Goal: Task Accomplishment & Management: Understand process/instructions

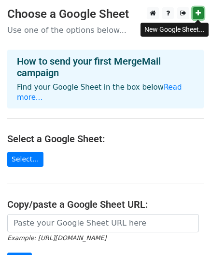
click at [199, 14] on icon at bounding box center [197, 13] width 5 height 7
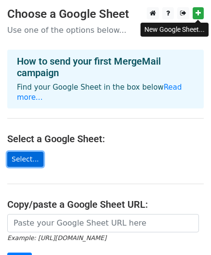
click at [25, 152] on link "Select..." at bounding box center [25, 159] width 36 height 15
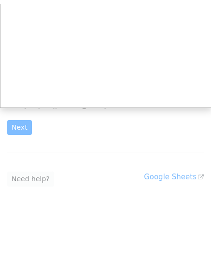
scroll to position [129, 0]
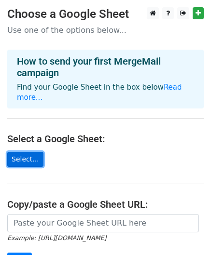
click at [33, 152] on link "Select..." at bounding box center [25, 159] width 36 height 15
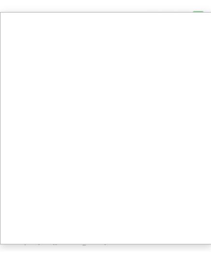
scroll to position [97, 0]
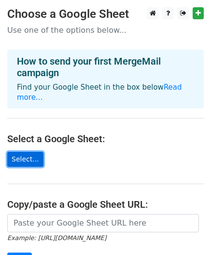
click at [25, 152] on link "Select..." at bounding box center [25, 159] width 36 height 15
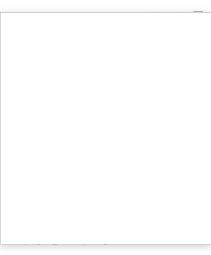
scroll to position [97, 0]
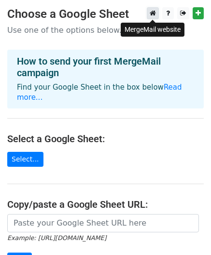
click at [151, 15] on icon at bounding box center [153, 13] width 6 height 7
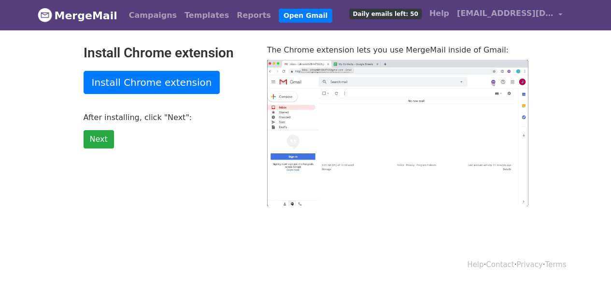
click at [399, 14] on span "Daily emails left: 50" at bounding box center [385, 14] width 72 height 11
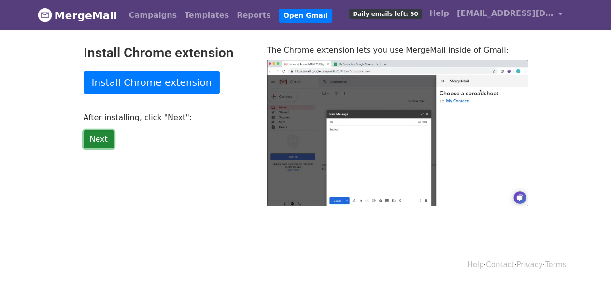
click at [94, 142] on link "Next" at bounding box center [99, 139] width 30 height 18
type input "5.62"
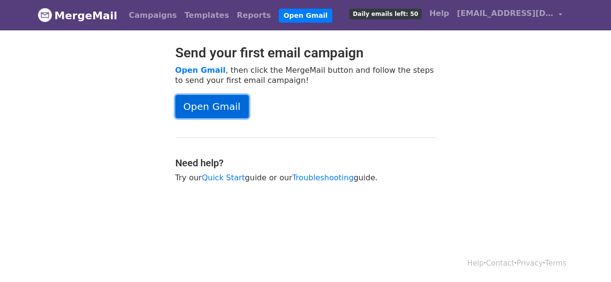
click at [225, 113] on link "Open Gmail" at bounding box center [211, 106] width 73 height 23
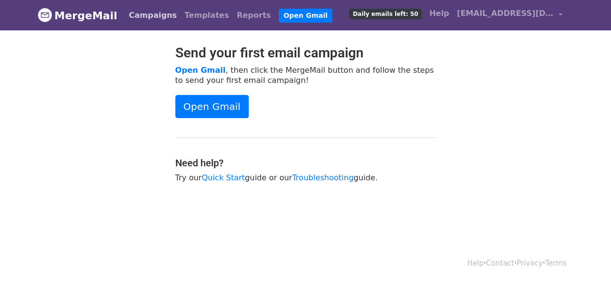
click at [132, 14] on link "Campaigns" at bounding box center [153, 15] width 56 height 19
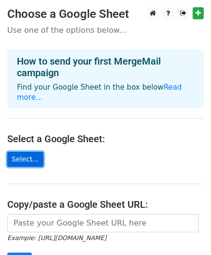
click at [26, 152] on link "Select..." at bounding box center [25, 159] width 36 height 15
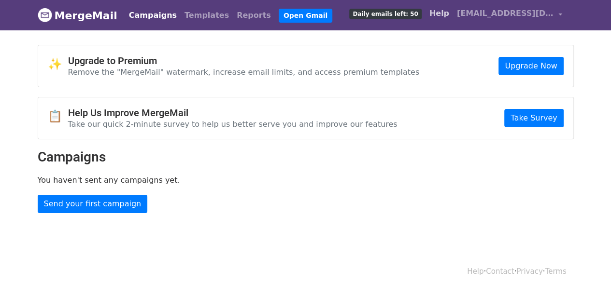
click at [437, 10] on link "Help" at bounding box center [439, 13] width 28 height 19
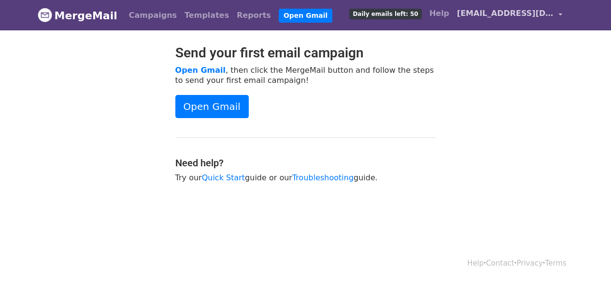
click at [554, 15] on link "[EMAIL_ADDRESS][DOMAIN_NAME]" at bounding box center [509, 15] width 113 height 23
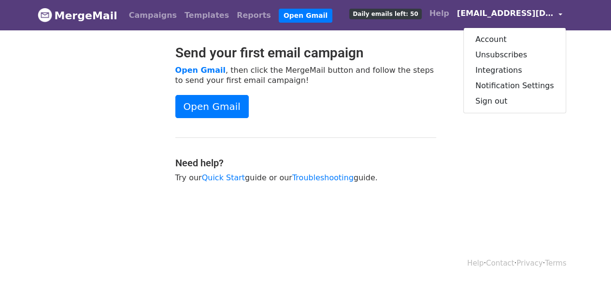
click at [383, 103] on div "Open Gmail" at bounding box center [305, 106] width 261 height 23
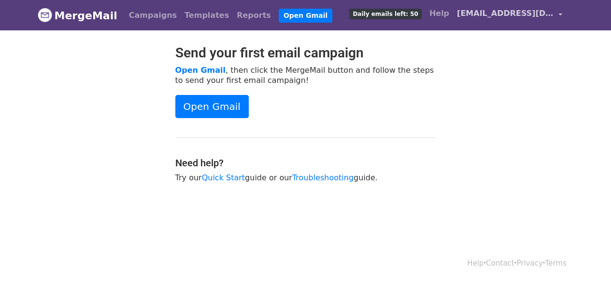
click at [533, 14] on span "gowtham11152004@gmail.com" at bounding box center [505, 14] width 97 height 12
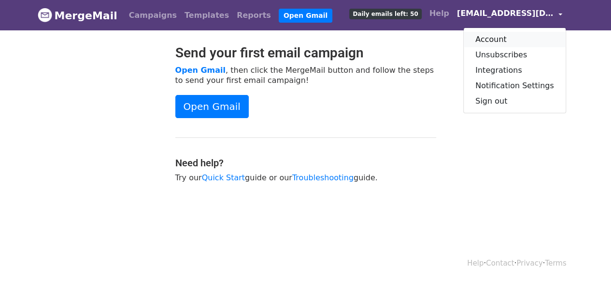
click at [498, 39] on link "Account" at bounding box center [514, 39] width 102 height 15
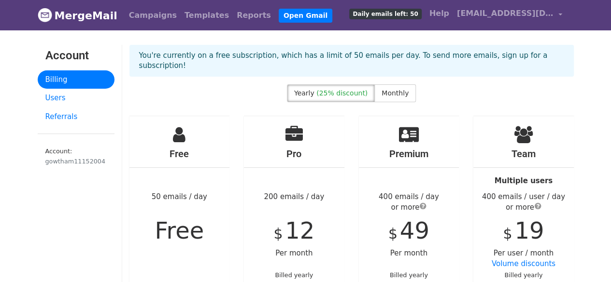
scroll to position [145, 0]
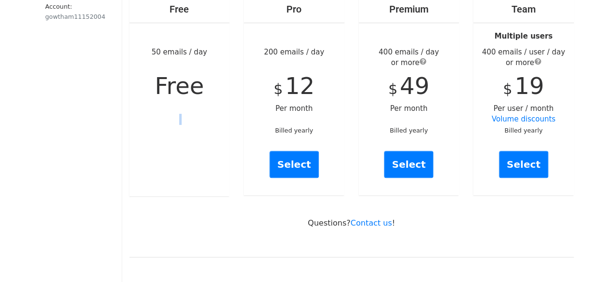
click at [165, 113] on div "Free 50 emails / day Free" at bounding box center [179, 84] width 100 height 225
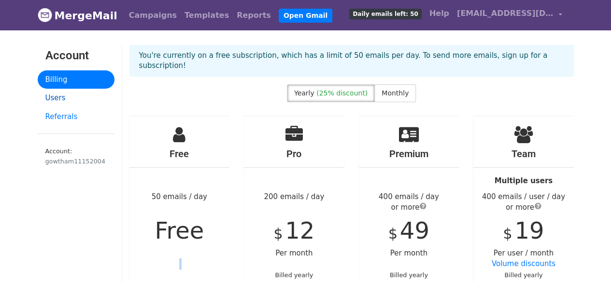
click at [64, 100] on link "Users" at bounding box center [76, 98] width 77 height 19
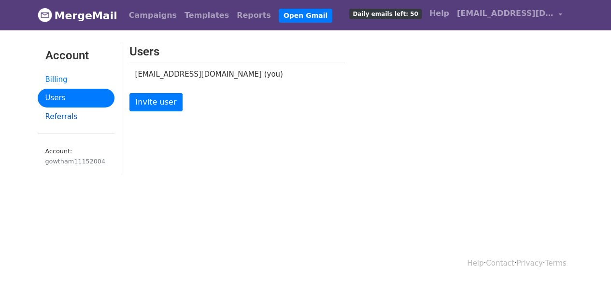
click at [60, 115] on link "Referrals" at bounding box center [76, 117] width 77 height 19
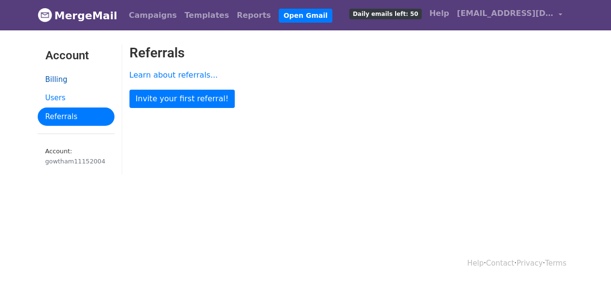
click at [47, 76] on link "Billing" at bounding box center [76, 79] width 77 height 19
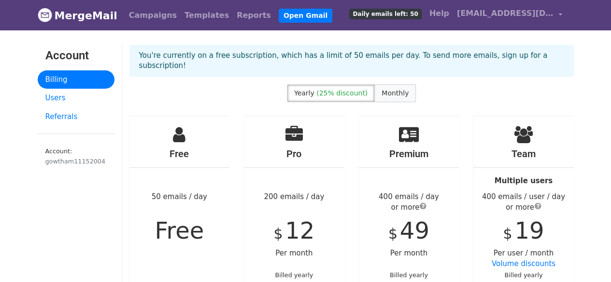
click at [382, 89] on span "Monthly" at bounding box center [394, 93] width 27 height 8
click at [308, 89] on span "Yearly" at bounding box center [304, 93] width 20 height 8
click at [50, 105] on link "Users" at bounding box center [76, 98] width 77 height 19
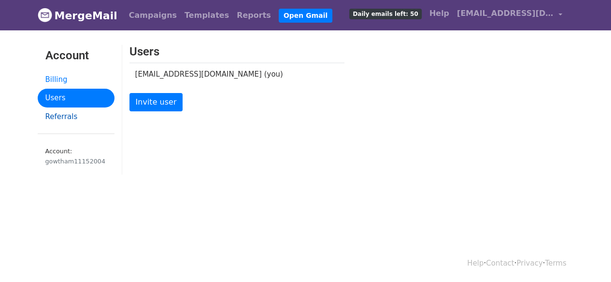
click at [44, 111] on link "Referrals" at bounding box center [76, 117] width 77 height 19
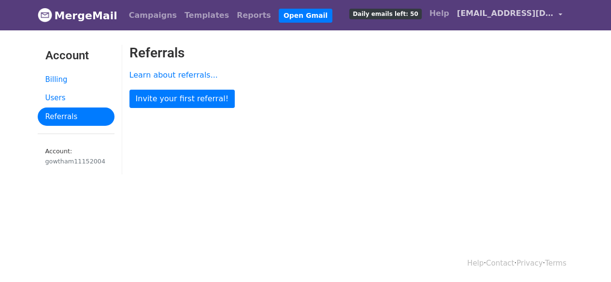
click at [532, 15] on span "[EMAIL_ADDRESS][DOMAIN_NAME]" at bounding box center [505, 14] width 97 height 12
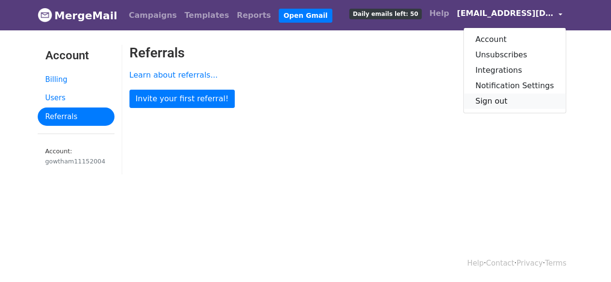
click at [524, 99] on link "Sign out" at bounding box center [514, 101] width 102 height 15
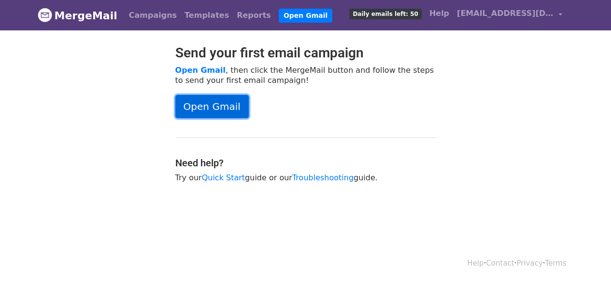
click at [196, 101] on link "Open Gmail" at bounding box center [211, 106] width 73 height 23
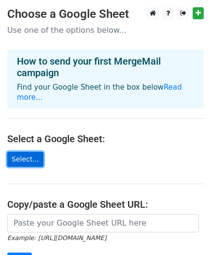
drag, startPoint x: 0, startPoint y: 0, endPoint x: 32, endPoint y: 151, distance: 154.5
click at [32, 152] on link "Select..." at bounding box center [25, 159] width 36 height 15
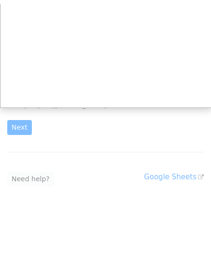
scroll to position [129, 0]
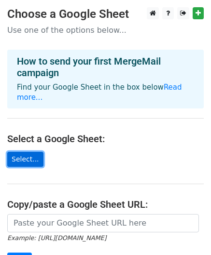
click at [23, 152] on link "Select..." at bounding box center [25, 159] width 36 height 15
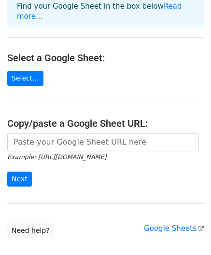
scroll to position [33, 0]
